Goal: Check status: Check status

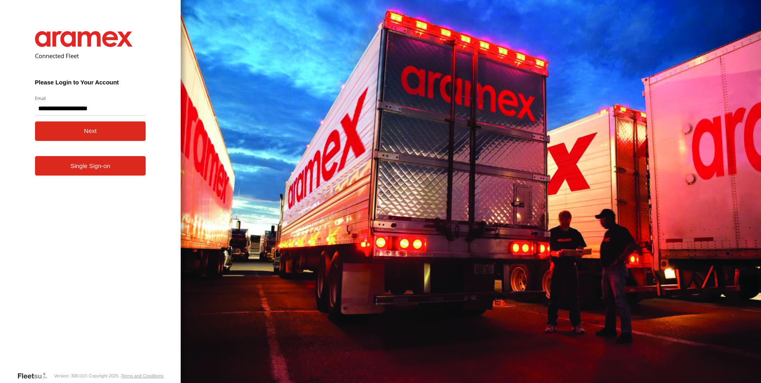
click at [101, 132] on button "Next" at bounding box center [90, 130] width 111 height 19
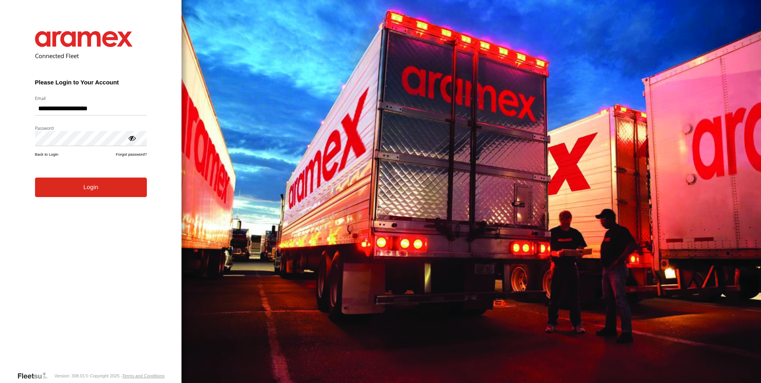
click at [112, 196] on button "Login" at bounding box center [91, 186] width 112 height 19
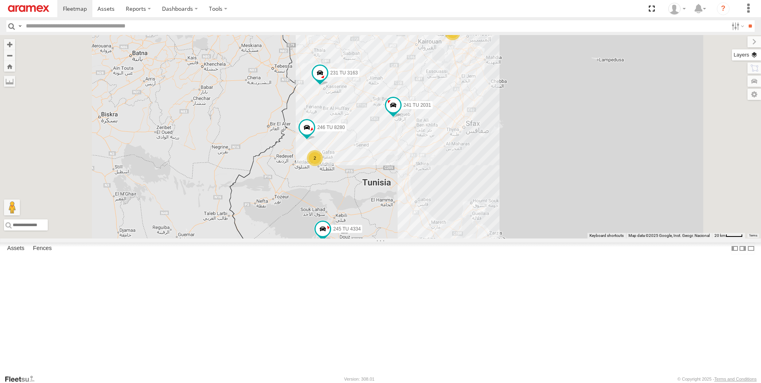
click at [757, 54] on label at bounding box center [746, 54] width 29 height 11
click at [0, 0] on span "Basemaps" at bounding box center [0, 0] width 0 height 0
click at [0, 0] on span "Satellite + Roadmap" at bounding box center [0, 0] width 0 height 0
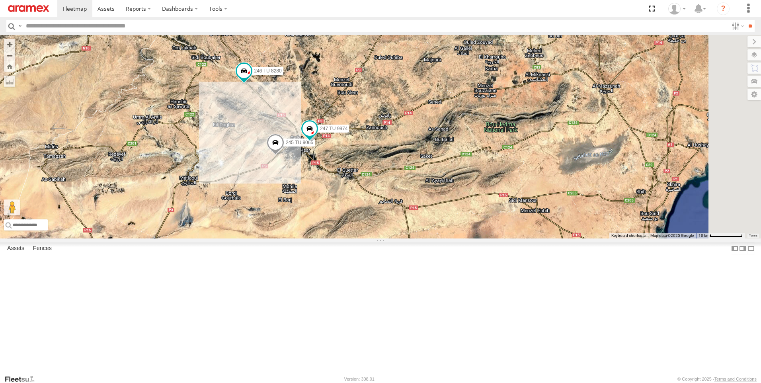
drag, startPoint x: 321, startPoint y: 73, endPoint x: 324, endPoint y: 156, distance: 82.4
click at [324, 156] on div "245 TU 4334 231 TU 3163 246 TU 8280 241 TU 2031 245 TU 9065 247 TU 9974" at bounding box center [380, 136] width 761 height 203
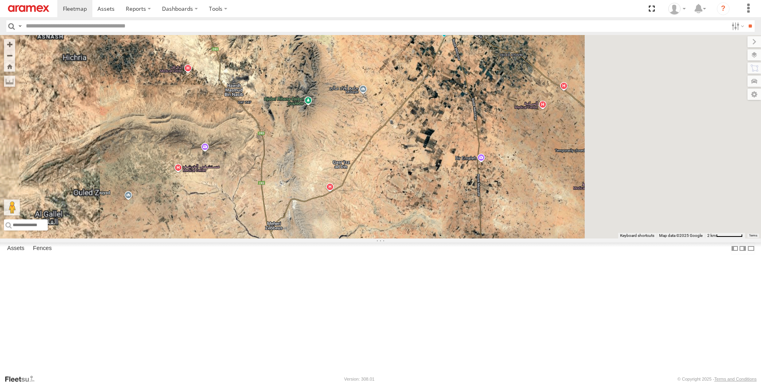
drag, startPoint x: 375, startPoint y: 127, endPoint x: 402, endPoint y: 223, distance: 99.9
click at [403, 229] on div "245 TU 4334 231 TU 3163 246 TU 8280 241 TU 2031 245 TU 9065 247 TU 9974" at bounding box center [380, 136] width 761 height 203
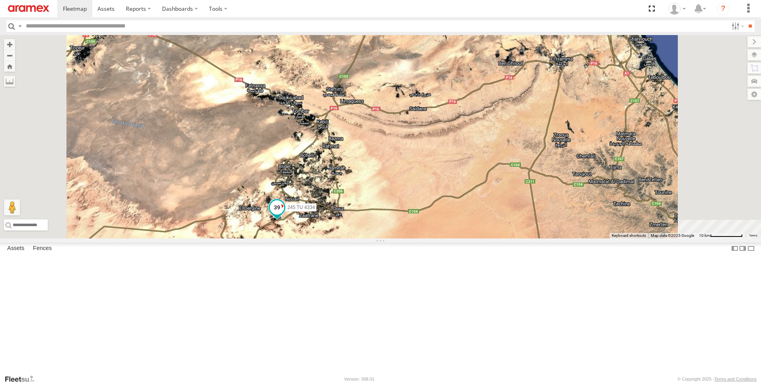
click at [284, 214] on span at bounding box center [277, 207] width 14 height 14
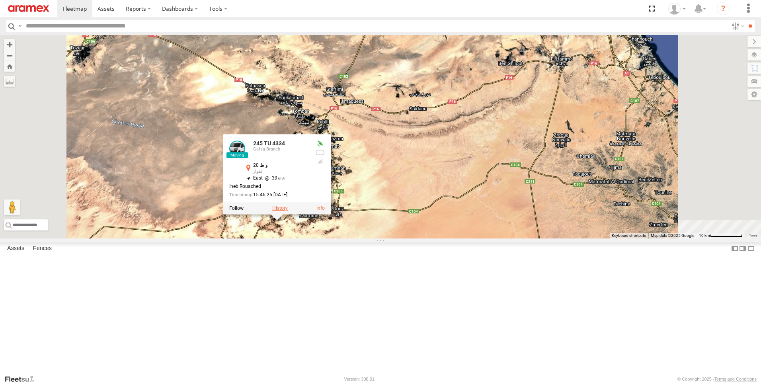
click at [288, 211] on label at bounding box center [280, 208] width 16 height 6
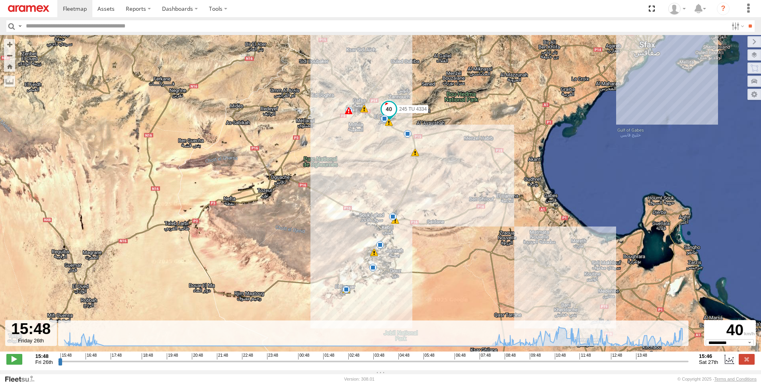
click at [582, 364] on input "range" at bounding box center [373, 361] width 630 height 8
click at [625, 364] on input "range" at bounding box center [373, 361] width 630 height 8
click at [650, 364] on input "range" at bounding box center [373, 361] width 630 height 8
drag, startPoint x: 650, startPoint y: 366, endPoint x: 658, endPoint y: 365, distance: 8.8
click at [658, 365] on input "range" at bounding box center [373, 361] width 630 height 8
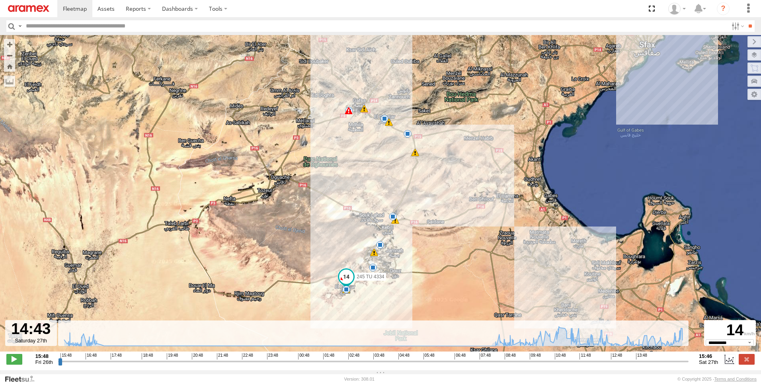
click at [338, 289] on span at bounding box center [346, 278] width 18 height 21
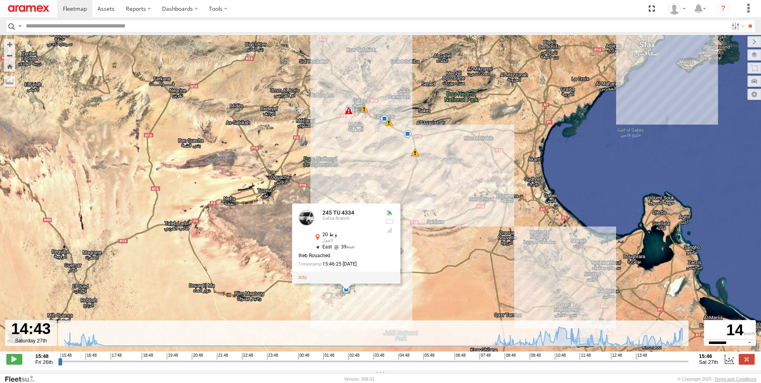
click at [347, 302] on div "245 TU 4334 08:23 Sat 10:22 Sat 10:44 Sat 10:54 Sat 11:24 Sat 11:49 Sat 13:35 S…" at bounding box center [380, 197] width 761 height 325
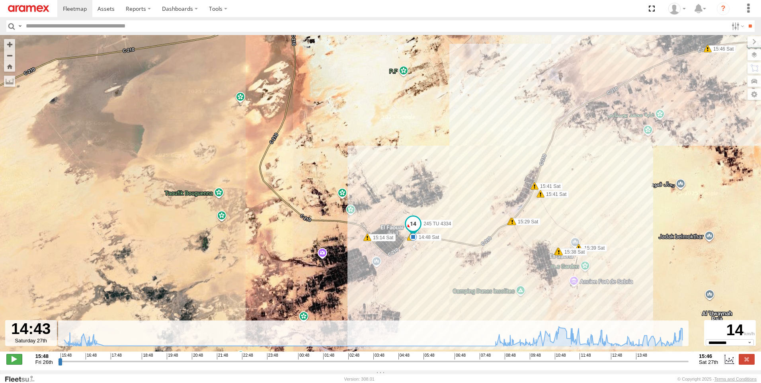
click at [20, 363] on span at bounding box center [14, 359] width 16 height 10
click at [734, 41] on label at bounding box center [747, 41] width 27 height 11
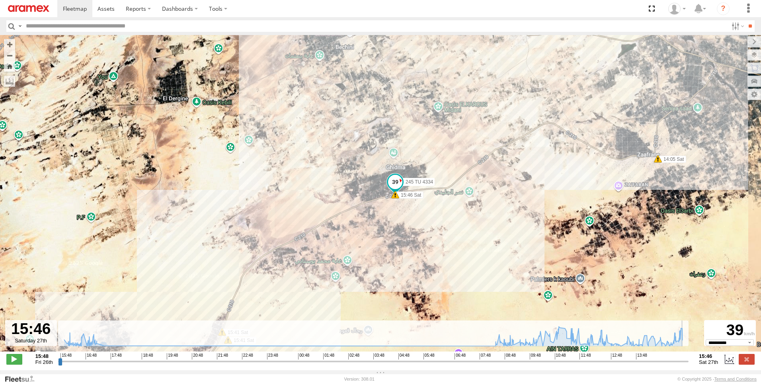
drag, startPoint x: 664, startPoint y: 365, endPoint x: 686, endPoint y: 366, distance: 21.9
type input "**********"
click at [686, 365] on input "range" at bounding box center [373, 361] width 630 height 8
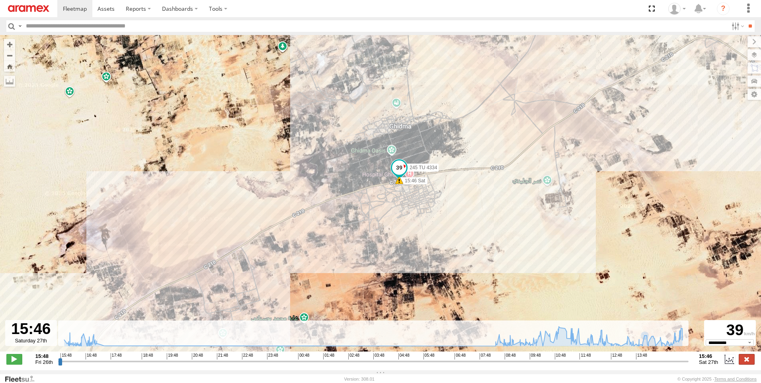
click at [749, 364] on label at bounding box center [746, 359] width 16 height 10
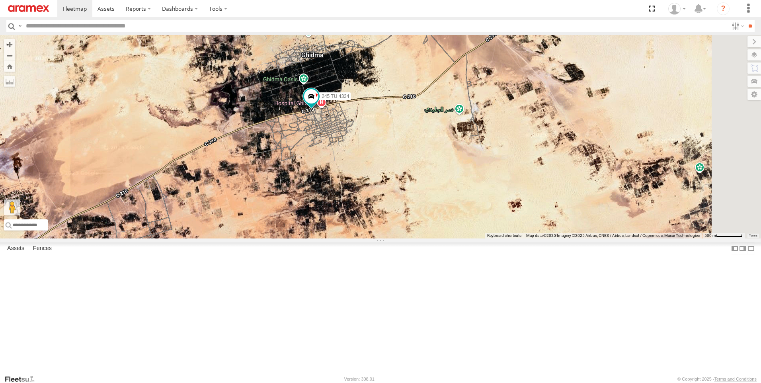
click at [0, 0] on div "246 TU 8289" at bounding box center [0, 0] width 0 height 0
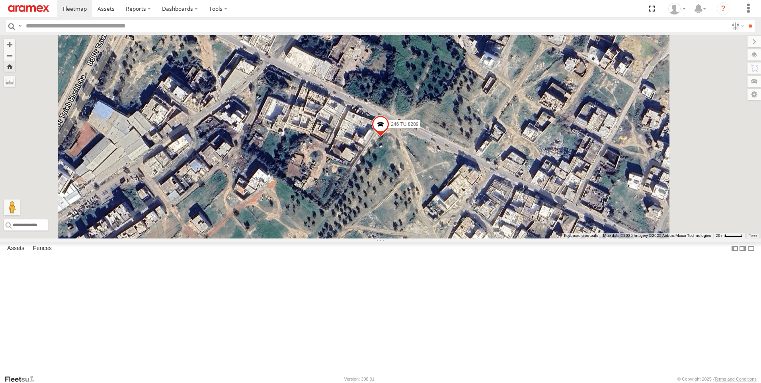
click at [0, 0] on div "231 TU 3159" at bounding box center [0, 0] width 0 height 0
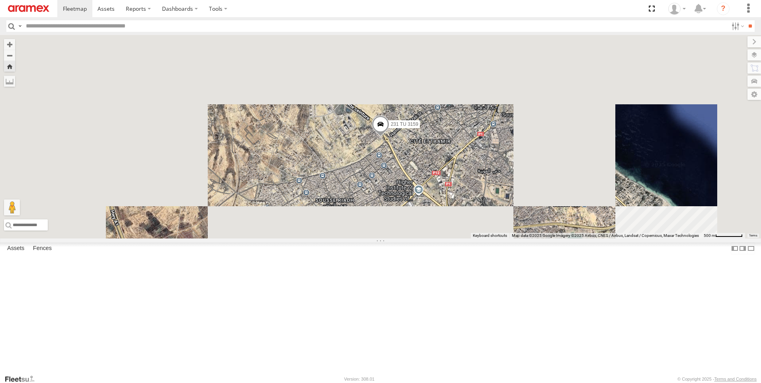
click at [0, 0] on div "Gafsa Branch" at bounding box center [0, 0] width 0 height 0
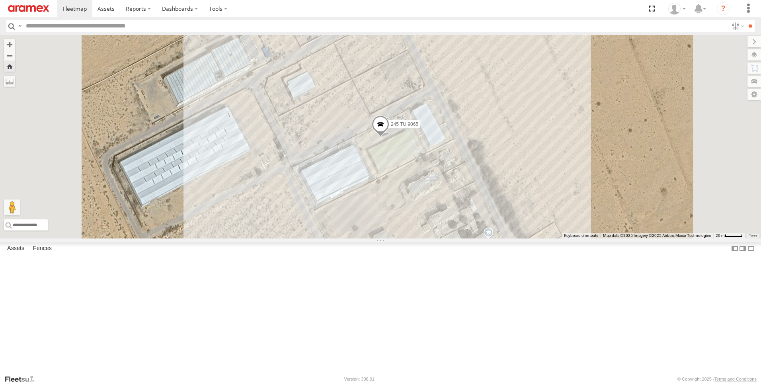
click at [0, 0] on div "231 TU 3159" at bounding box center [0, 0] width 0 height 0
